Goal: Information Seeking & Learning: Learn about a topic

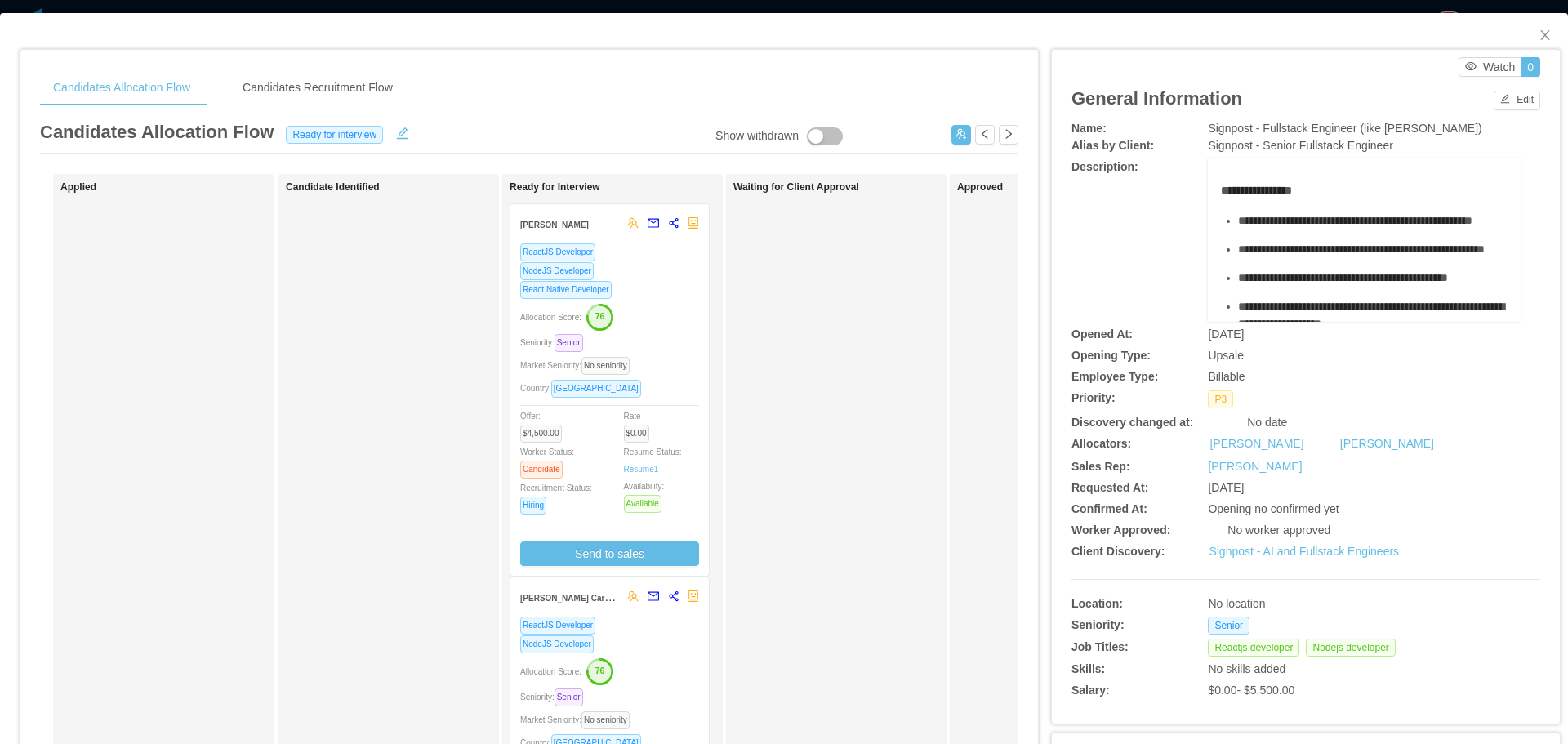
click at [556, 237] on div "Victor Barros" at bounding box center [570, 224] width 99 height 30
click at [568, 298] on div "ReactJS Developer NodeJS Developer React Native Developer Allocation Score: 76 …" at bounding box center [610, 404] width 179 height 324
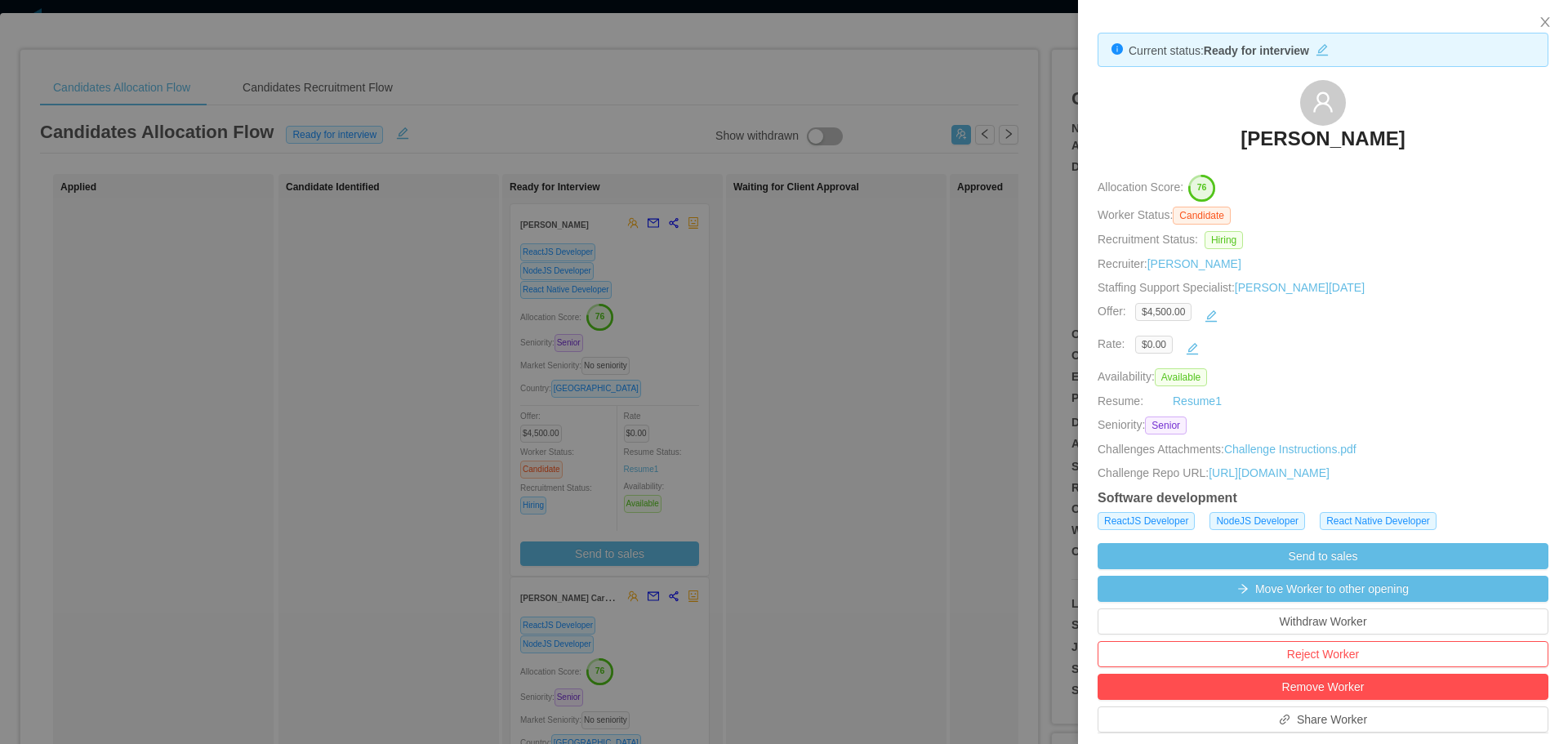
click at [1312, 138] on h3 "Victor Barros" at bounding box center [1322, 139] width 164 height 26
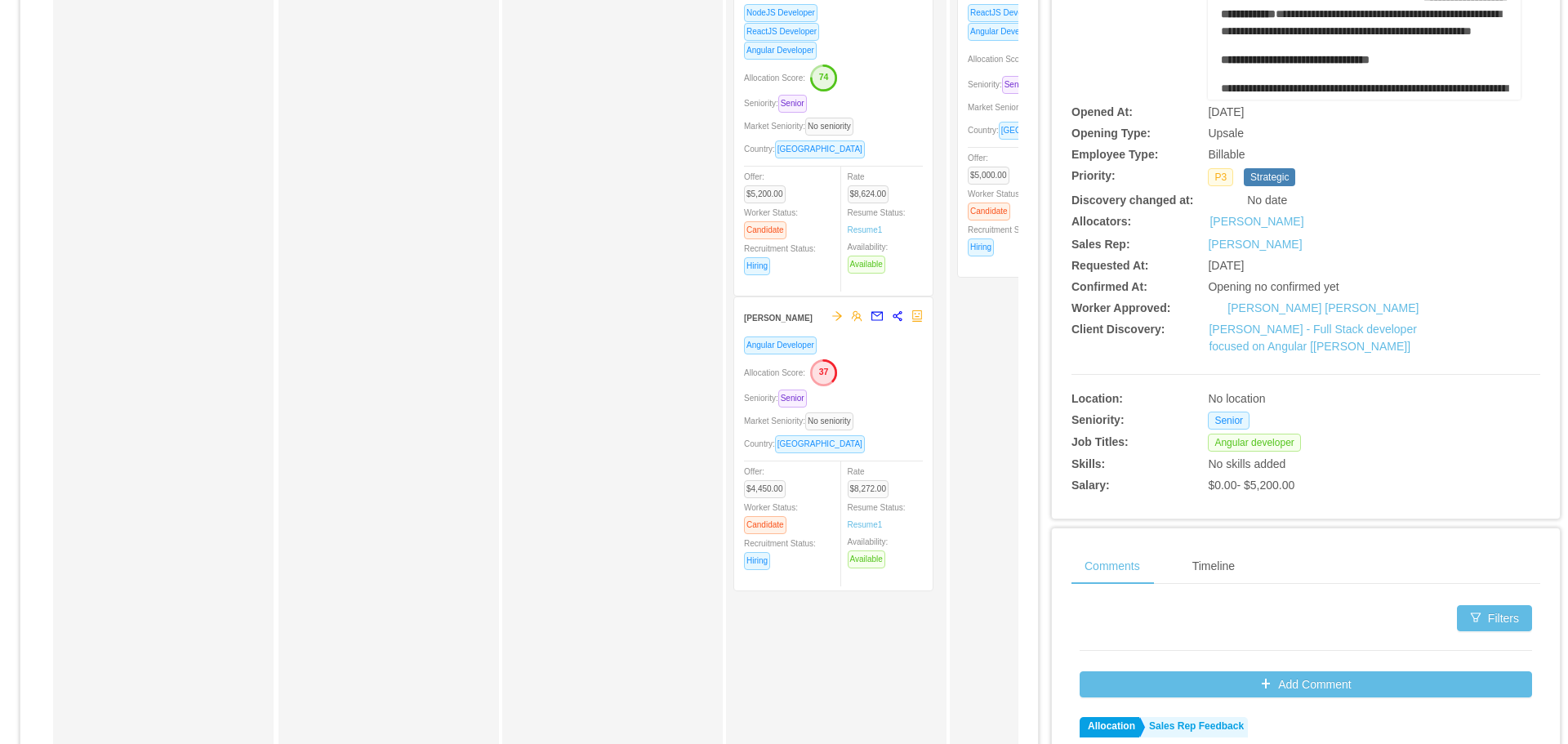
scroll to position [245, 0]
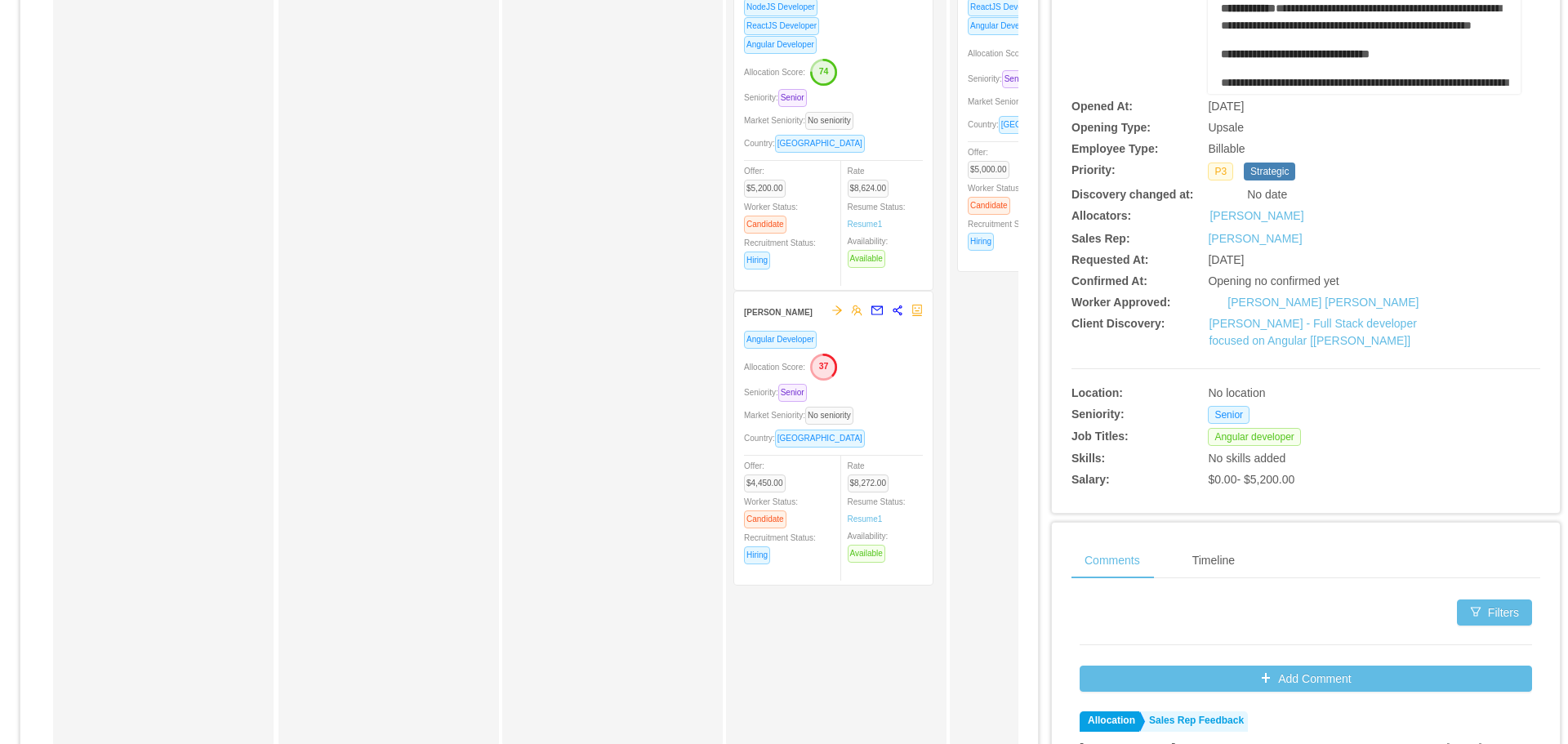
click at [1494, 429] on div "Job Titles: Angular developer" at bounding box center [1306, 434] width 469 height 22
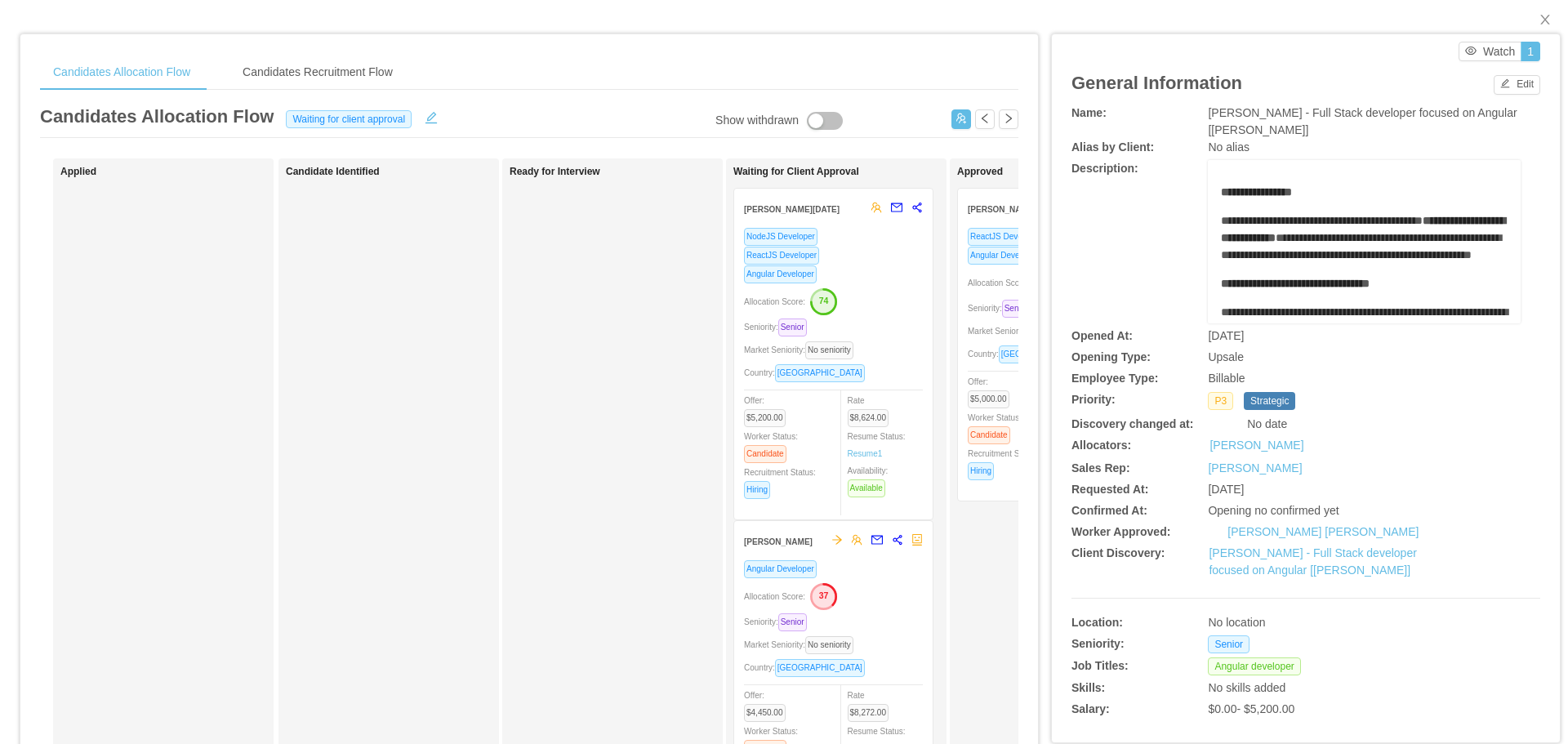
scroll to position [0, 0]
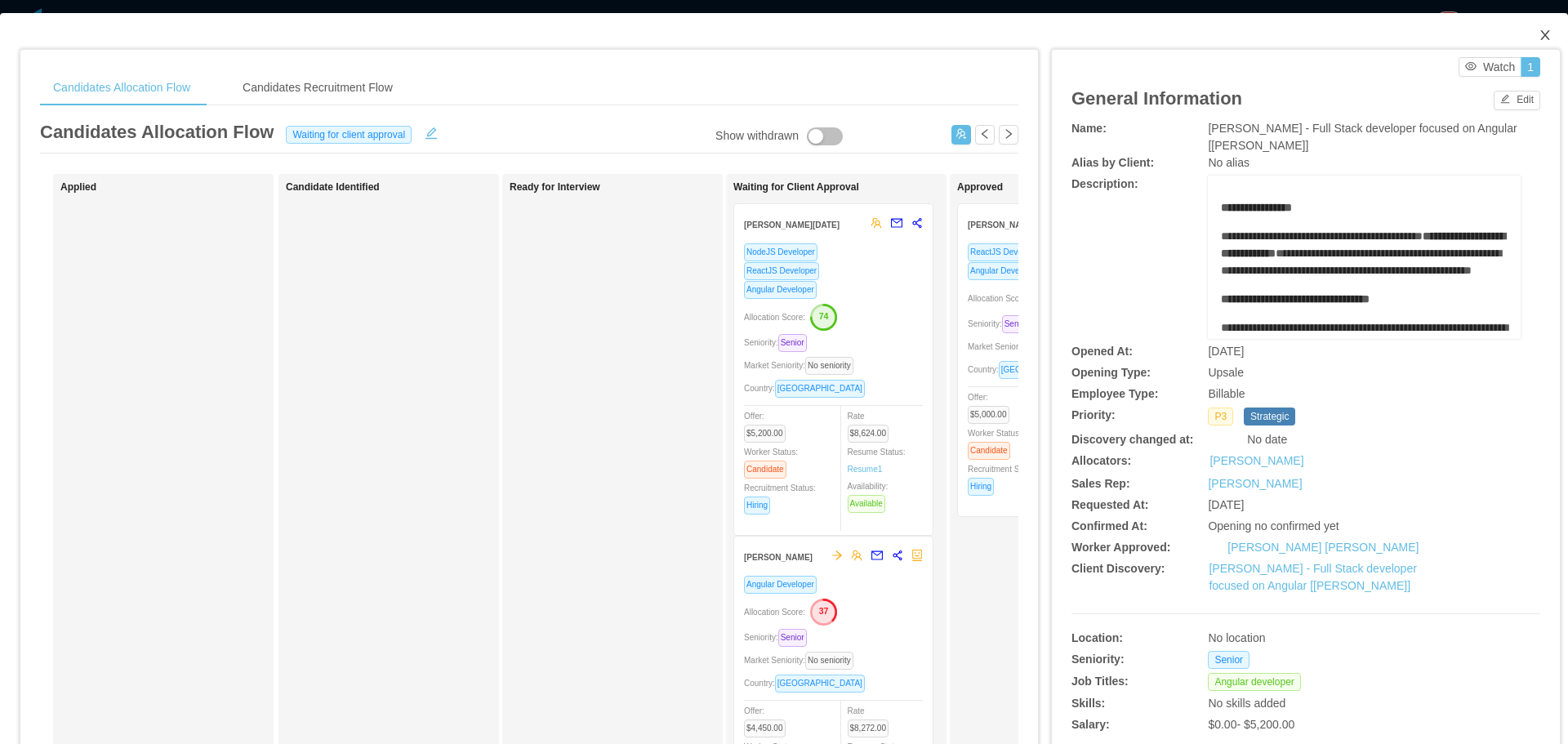
click at [1539, 35] on icon "icon: close" at bounding box center [1545, 35] width 13 height 13
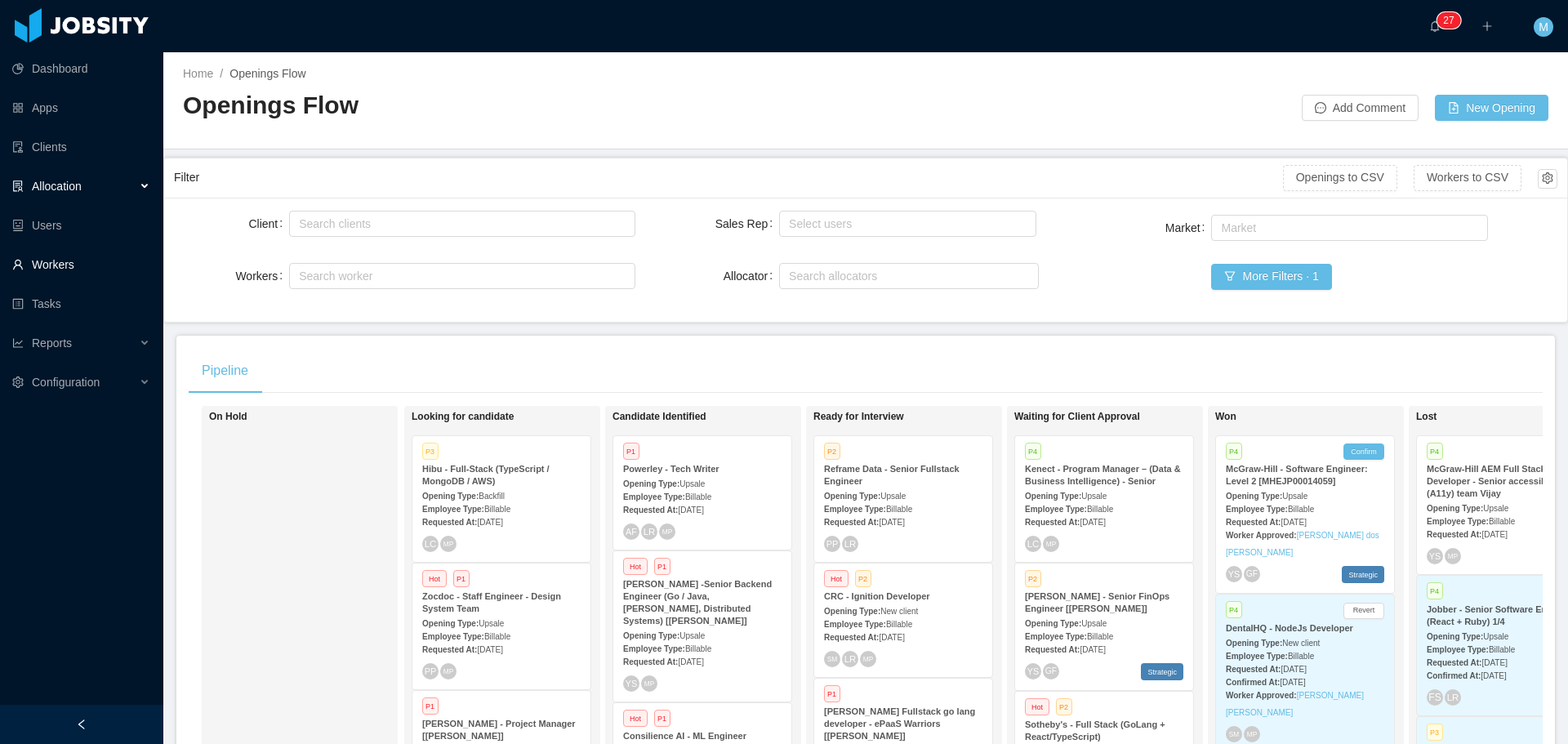
click at [59, 266] on link "Workers" at bounding box center [81, 264] width 138 height 33
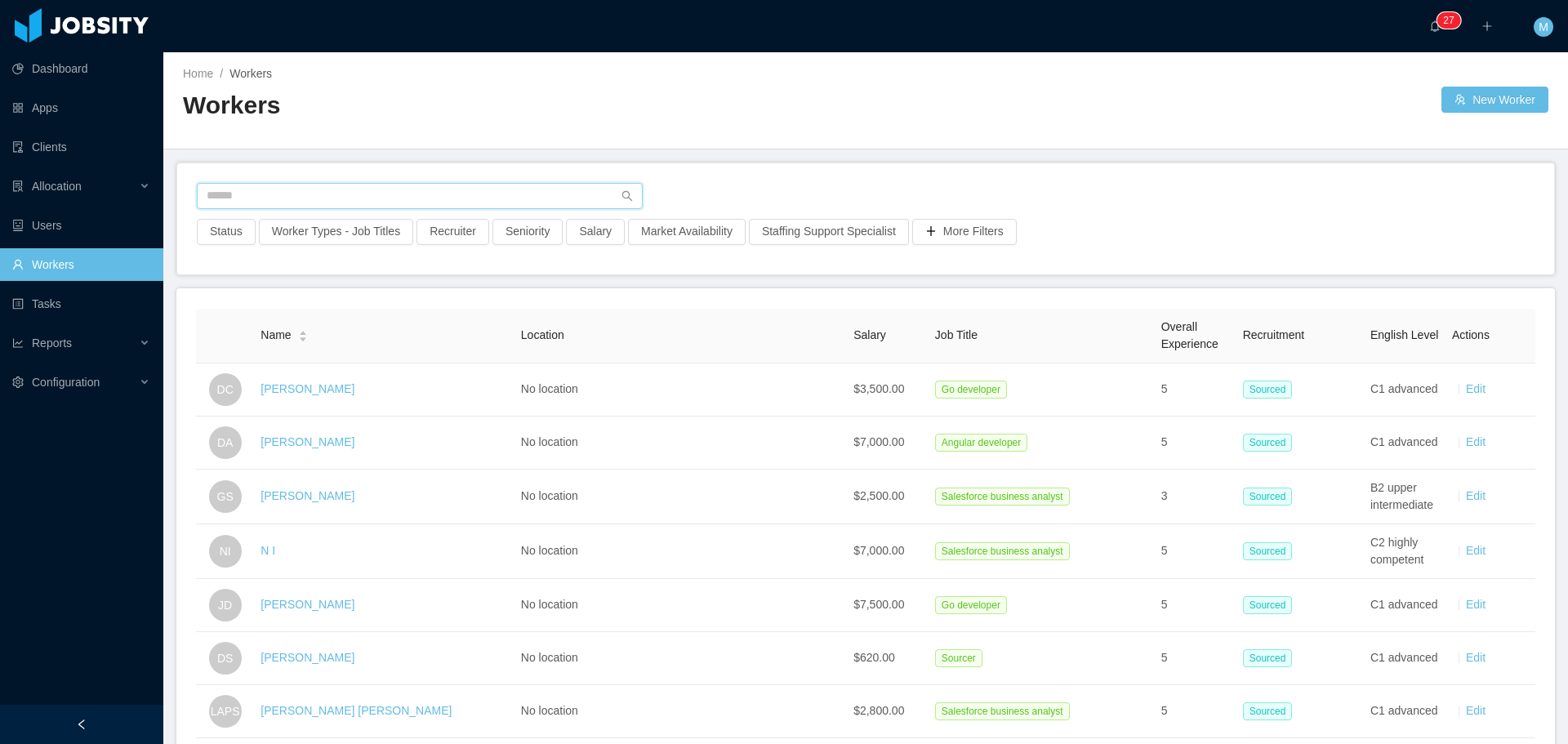
click at [278, 189] on input "text" at bounding box center [420, 196] width 446 height 26
click at [280, 199] on input "text" at bounding box center [420, 196] width 446 height 26
click at [437, 228] on button "Recruiter" at bounding box center [453, 232] width 73 height 26
click at [392, 311] on div at bounding box center [445, 304] width 231 height 24
